Goal: Task Accomplishment & Management: Manage account settings

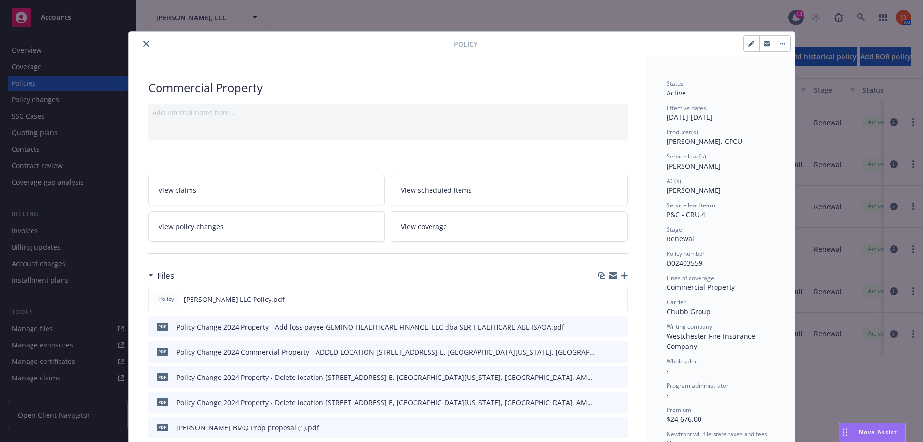
click at [145, 42] on icon "close" at bounding box center [147, 44] width 6 height 6
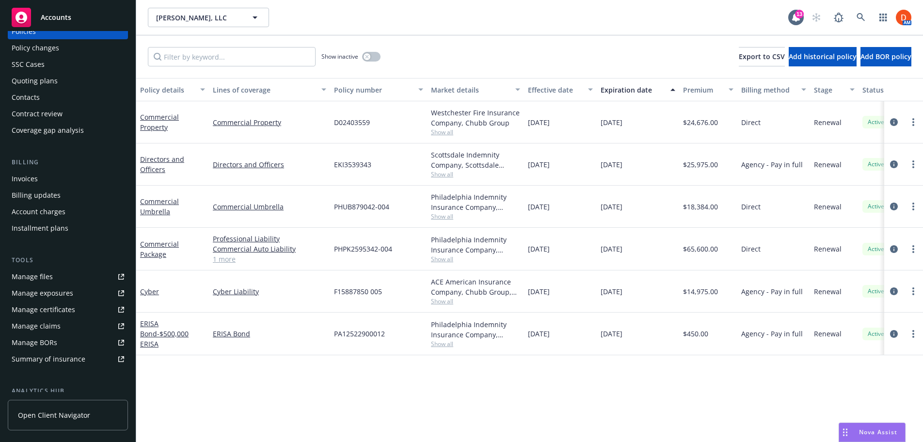
scroll to position [70, 0]
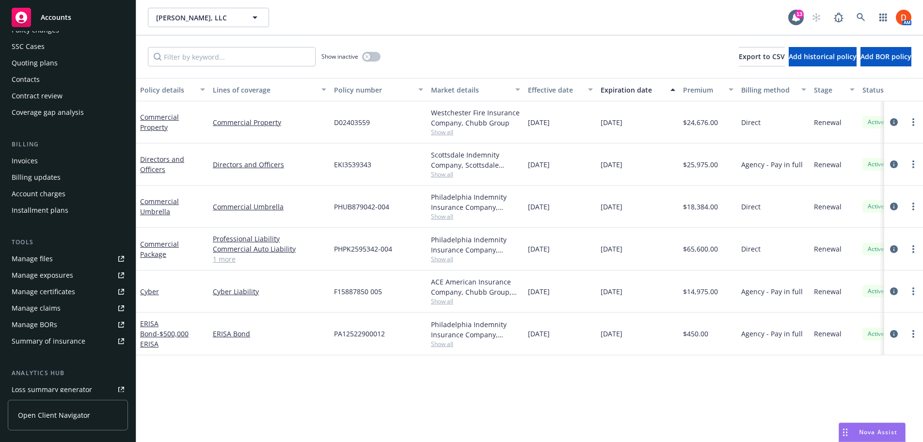
click at [45, 288] on div "Manage certificates" at bounding box center [44, 292] width 64 height 16
